Goal: Book appointment/travel/reservation

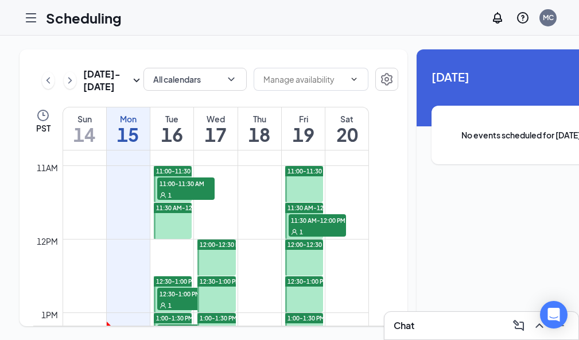
scroll to position [794, 0]
click at [201, 175] on span "11:00-11:30 AM" at bounding box center [178, 171] width 45 height 8
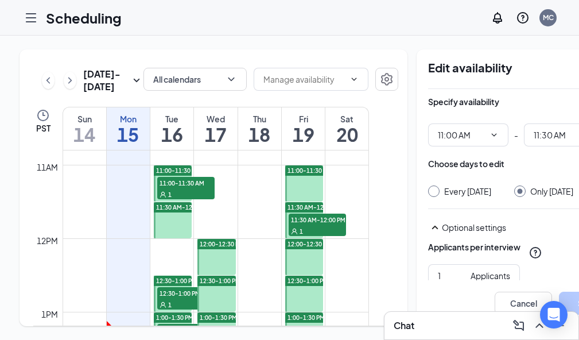
click at [215, 188] on span "11:00-11:30 AM" at bounding box center [185, 182] width 57 height 11
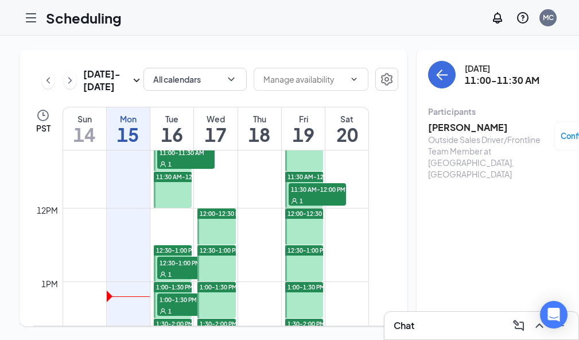
scroll to position [852, 0]
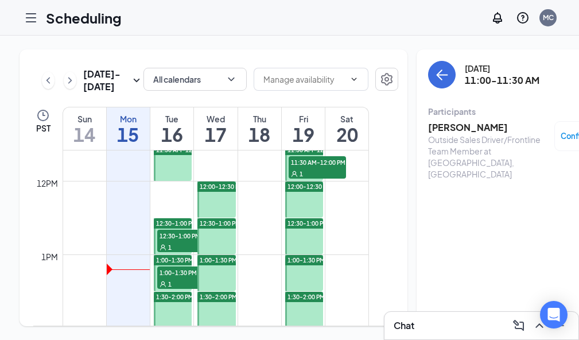
click at [211, 241] on span "12:30-1:00 PM" at bounding box center [185, 235] width 57 height 11
click at [210, 278] on span "1:00-1:30 PM" at bounding box center [185, 271] width 57 height 11
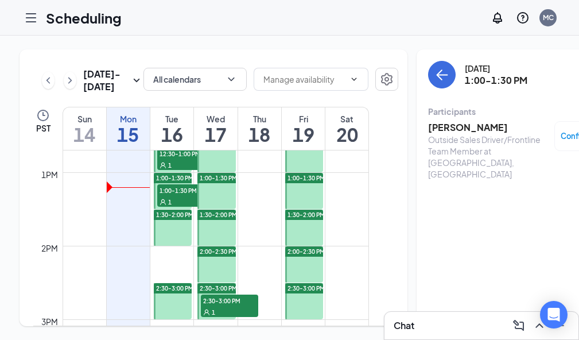
scroll to position [967, 0]
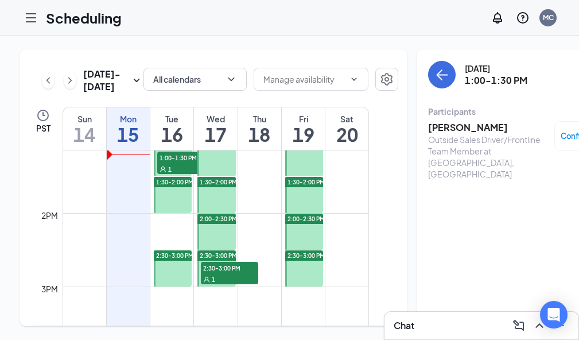
click at [258, 285] on div "1" at bounding box center [229, 278] width 57 height 11
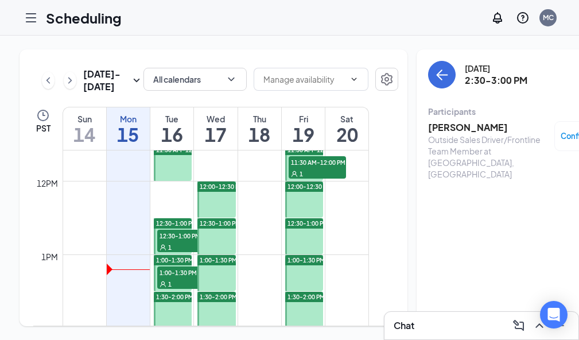
scroll to position [794, 0]
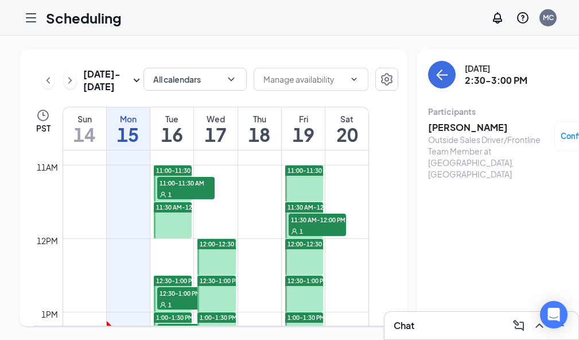
click at [339, 225] on span "11:30 AM-12:00 PM" at bounding box center [317, 219] width 57 height 11
